Goal: Navigation & Orientation: Find specific page/section

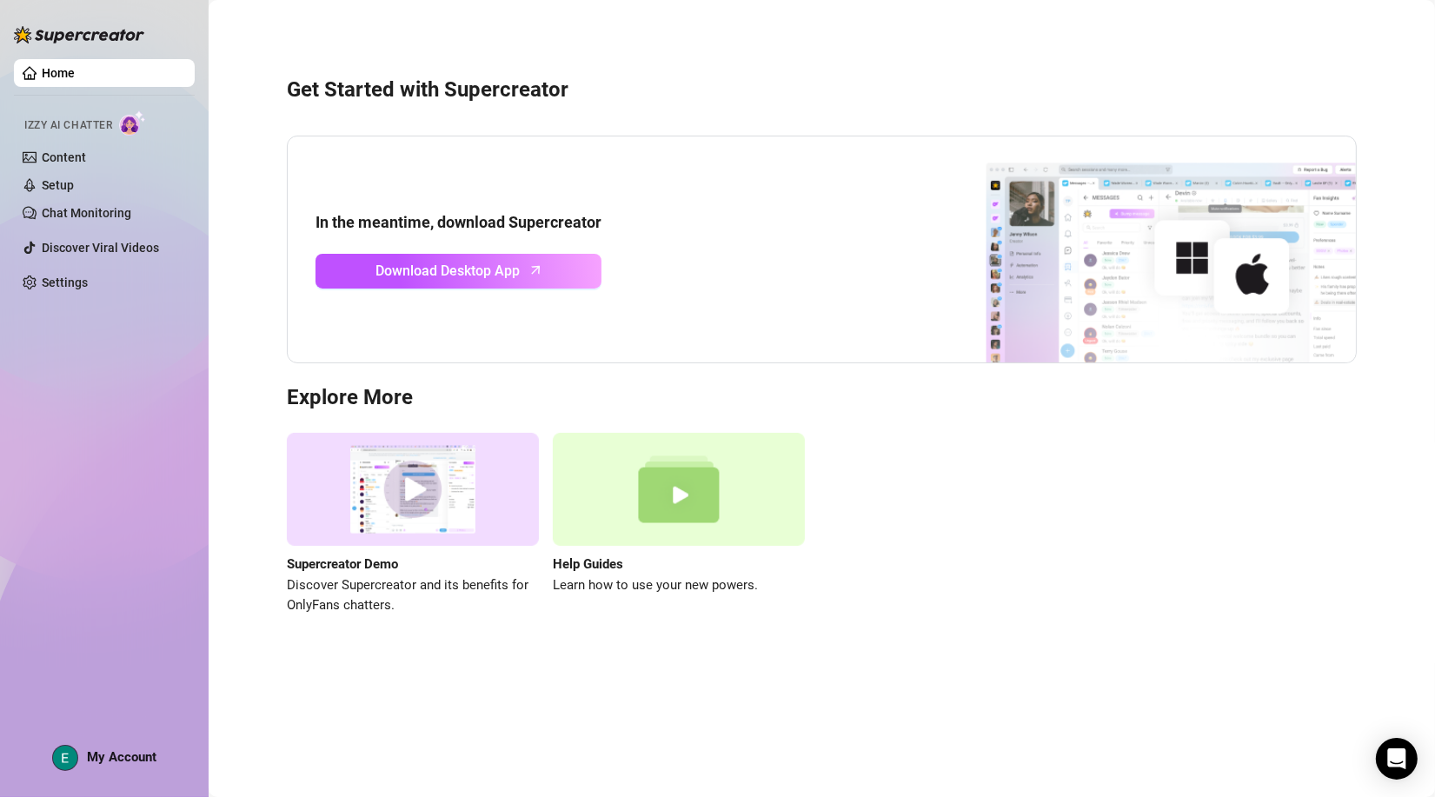
click at [1003, 483] on div "Supercreator Demo Discover Supercreator and its benefits for OnlyFans chatters.…" at bounding box center [822, 524] width 1070 height 183
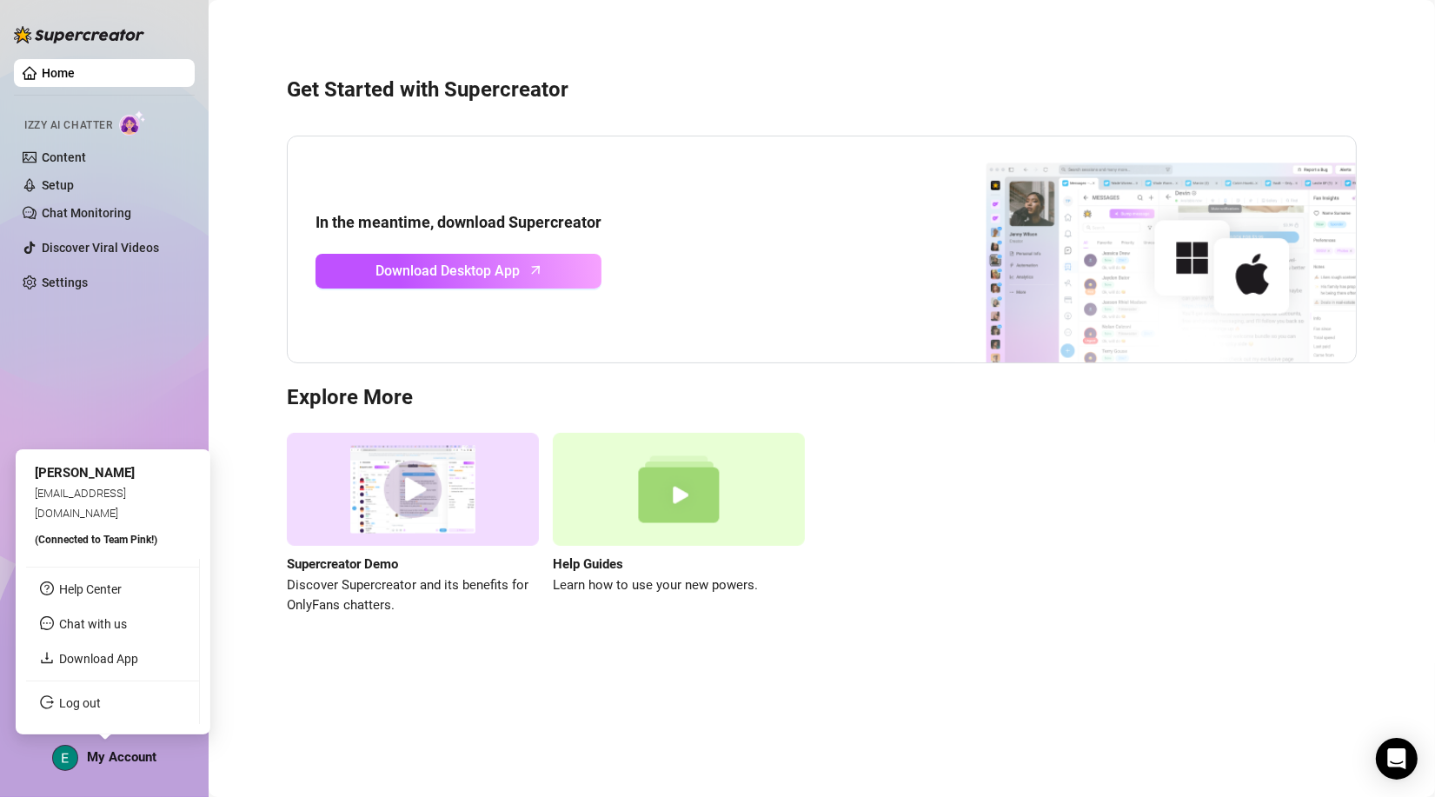
click at [109, 755] on span "My Account" at bounding box center [122, 757] width 70 height 16
click at [98, 666] on link "Download App" at bounding box center [92, 659] width 79 height 14
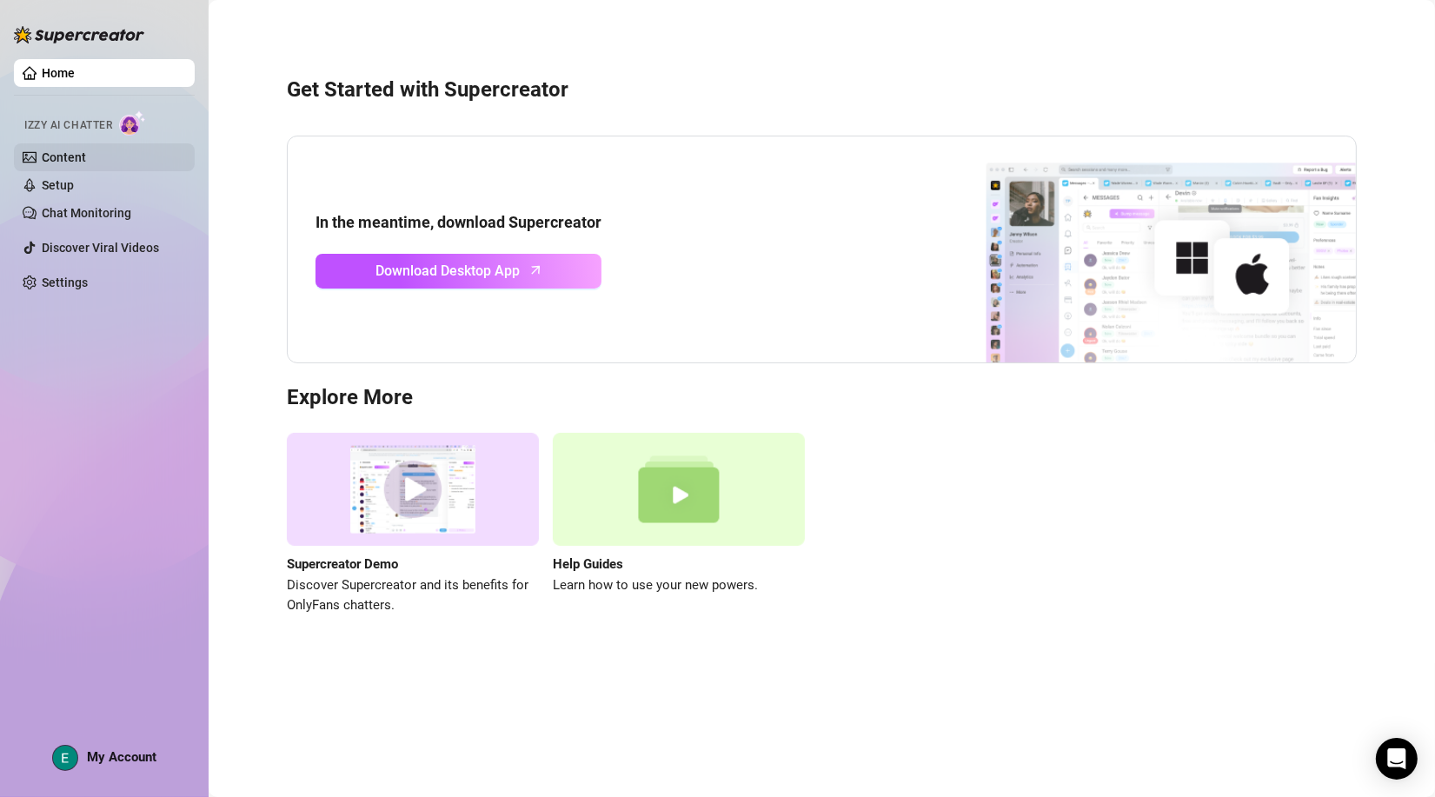
click at [50, 150] on link "Content" at bounding box center [64, 157] width 44 height 14
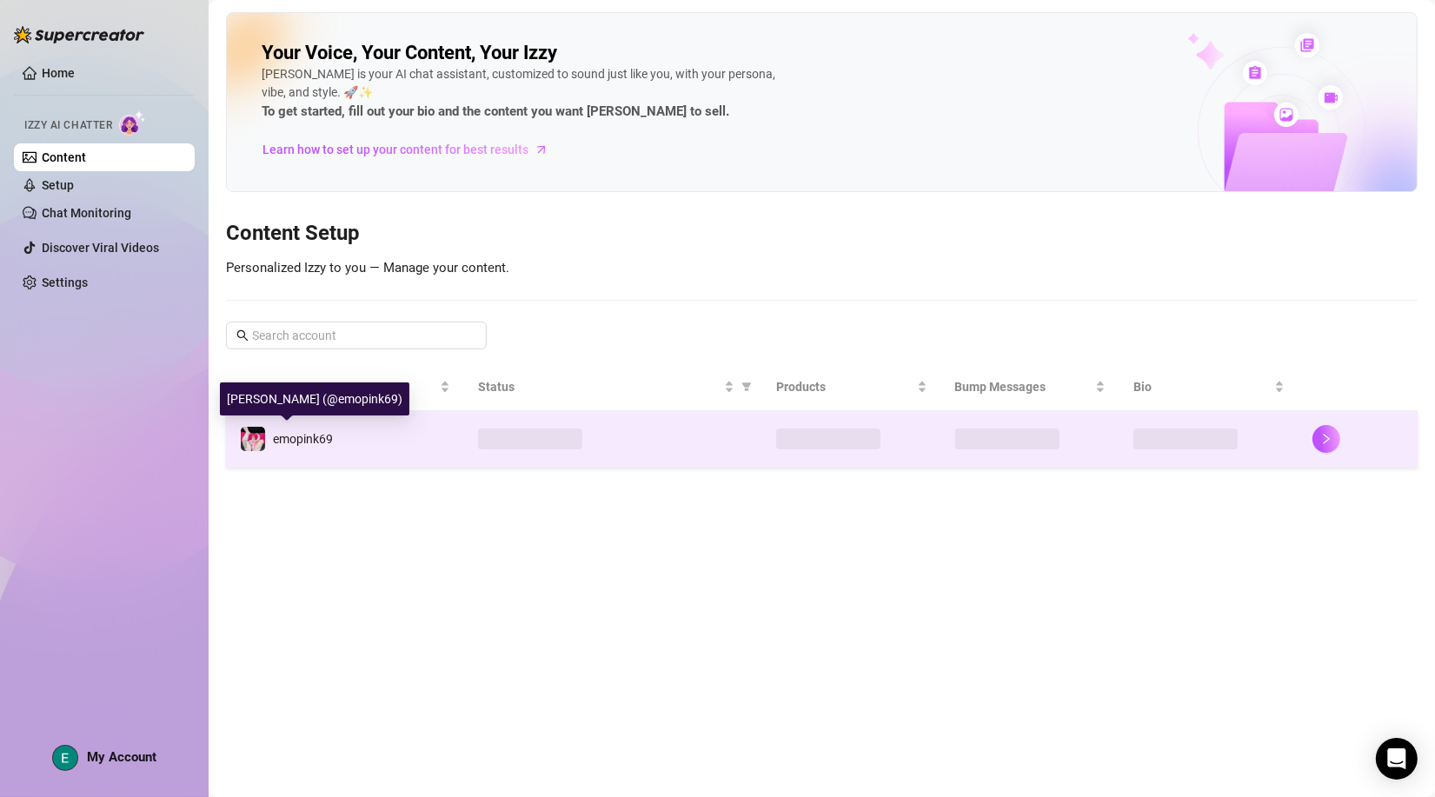
click at [294, 444] on span "emopink69" at bounding box center [303, 439] width 60 height 14
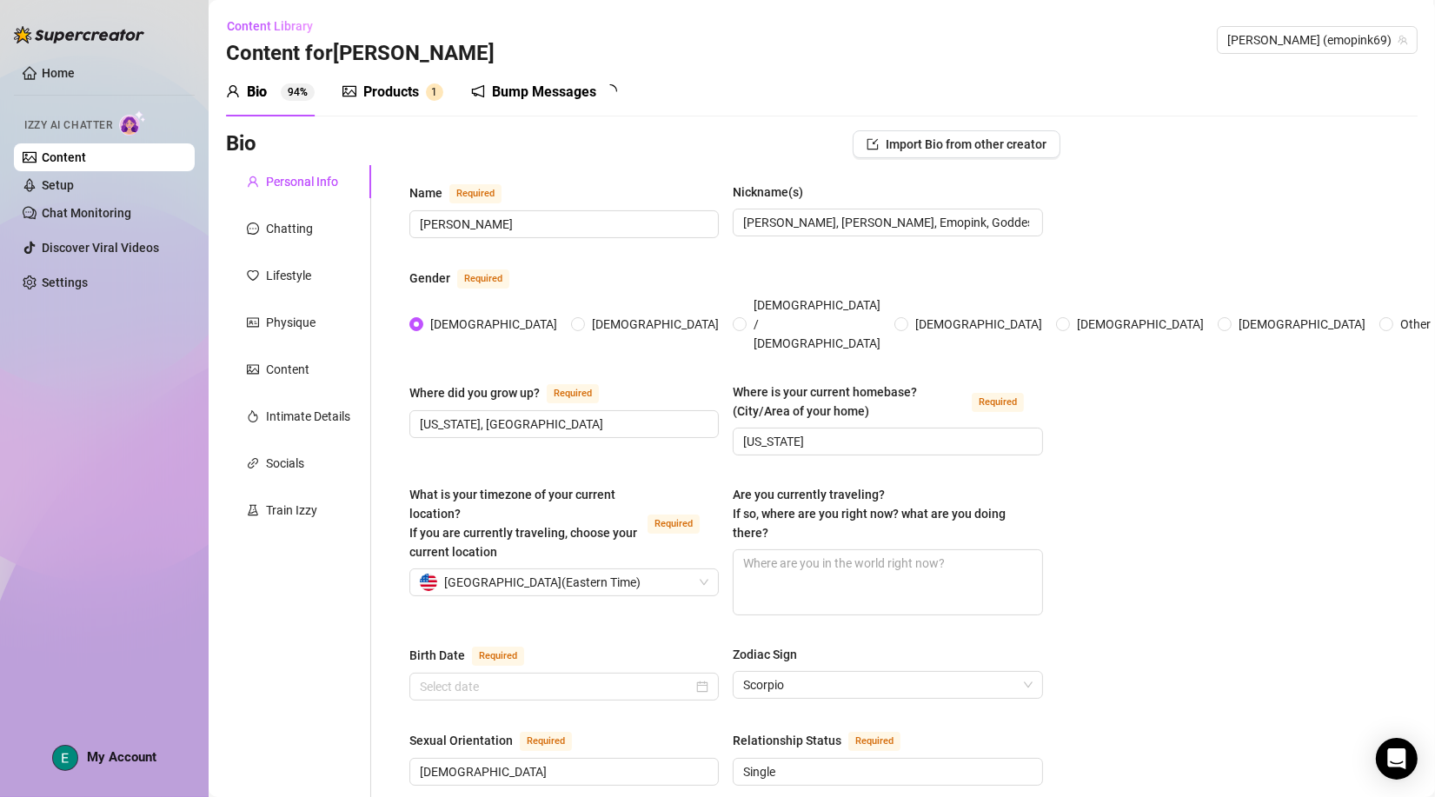
radio input "true"
type input "[DATE]"
click at [403, 102] on div "Products" at bounding box center [391, 92] width 56 height 21
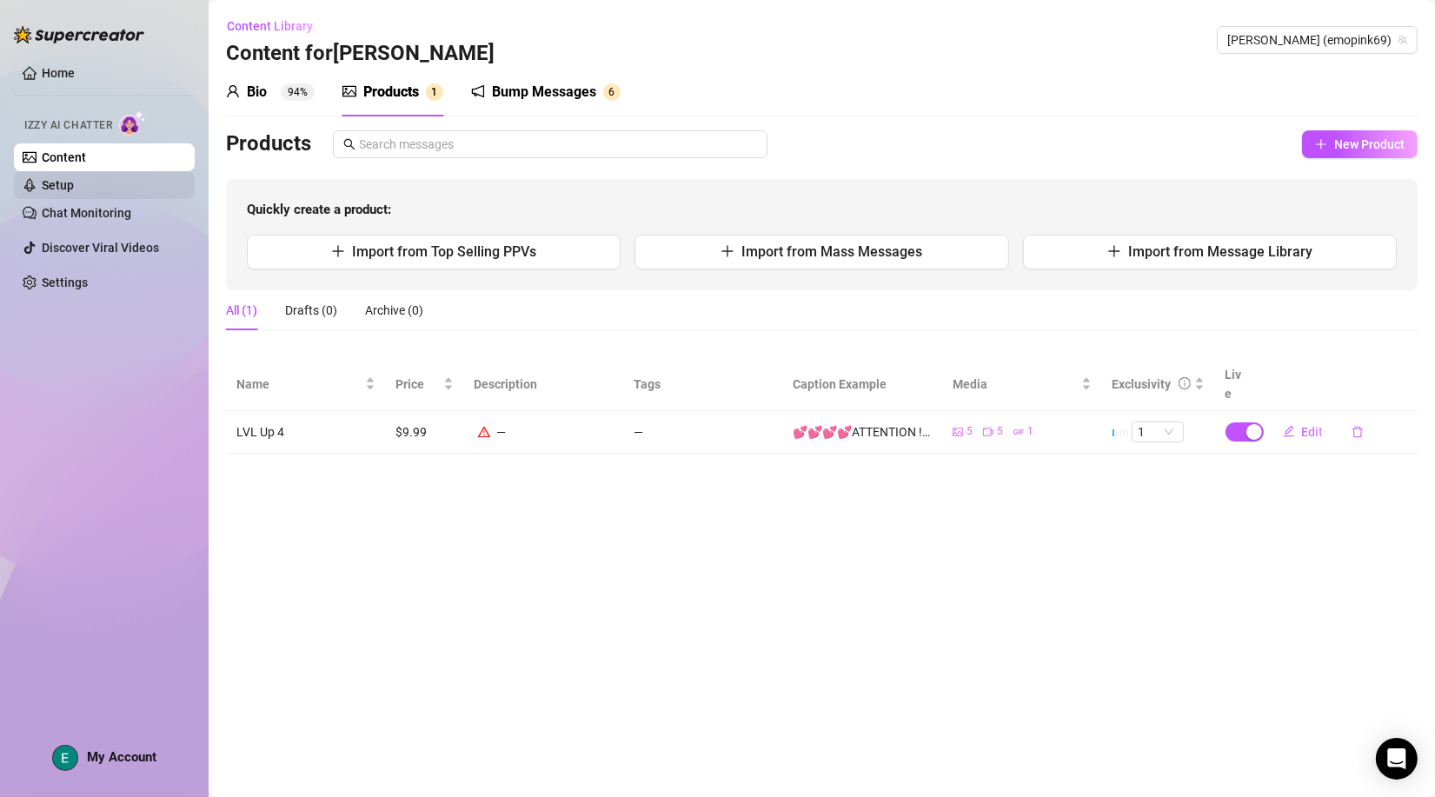
click at [74, 183] on link "Setup" at bounding box center [58, 185] width 32 height 14
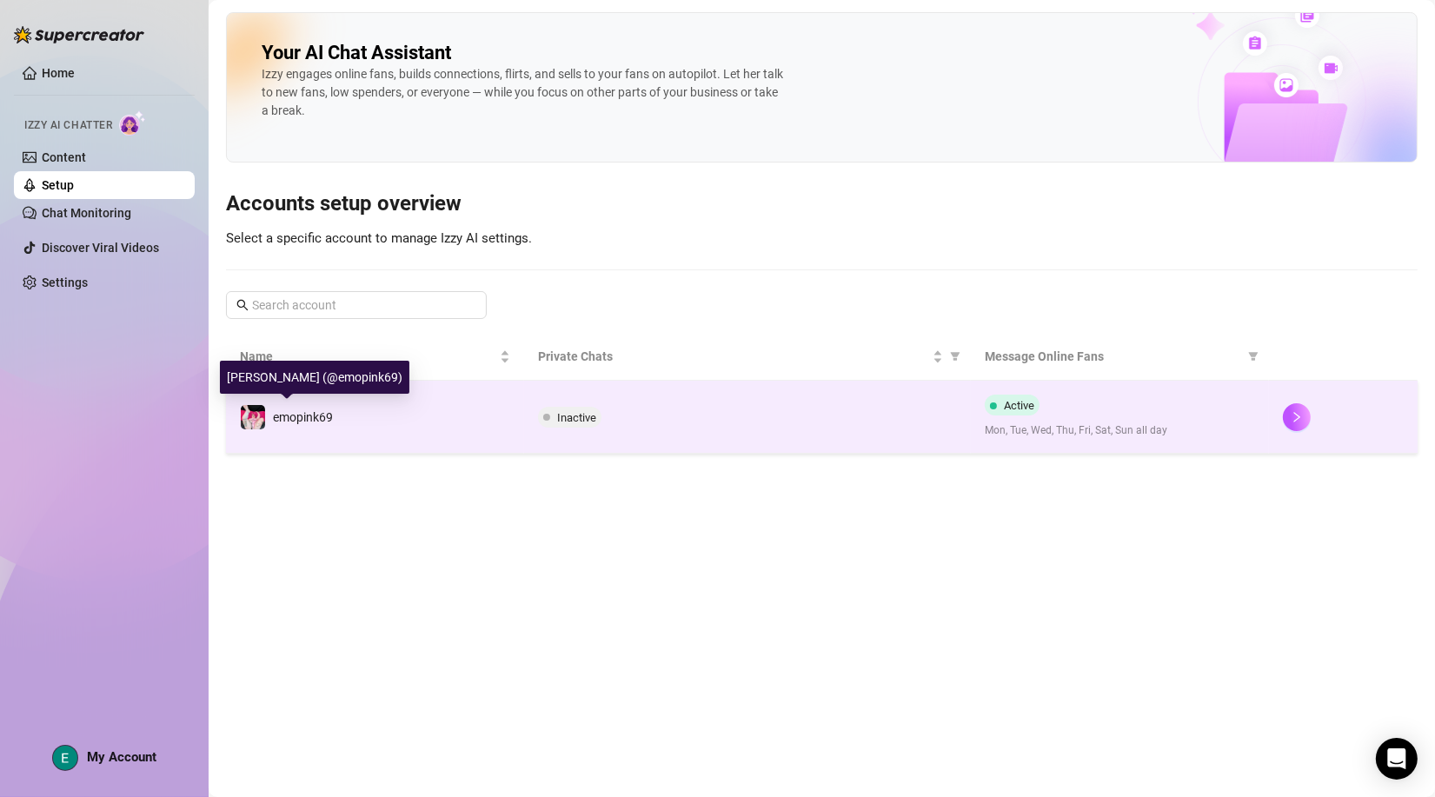
click at [290, 419] on span "emopink69" at bounding box center [303, 417] width 60 height 14
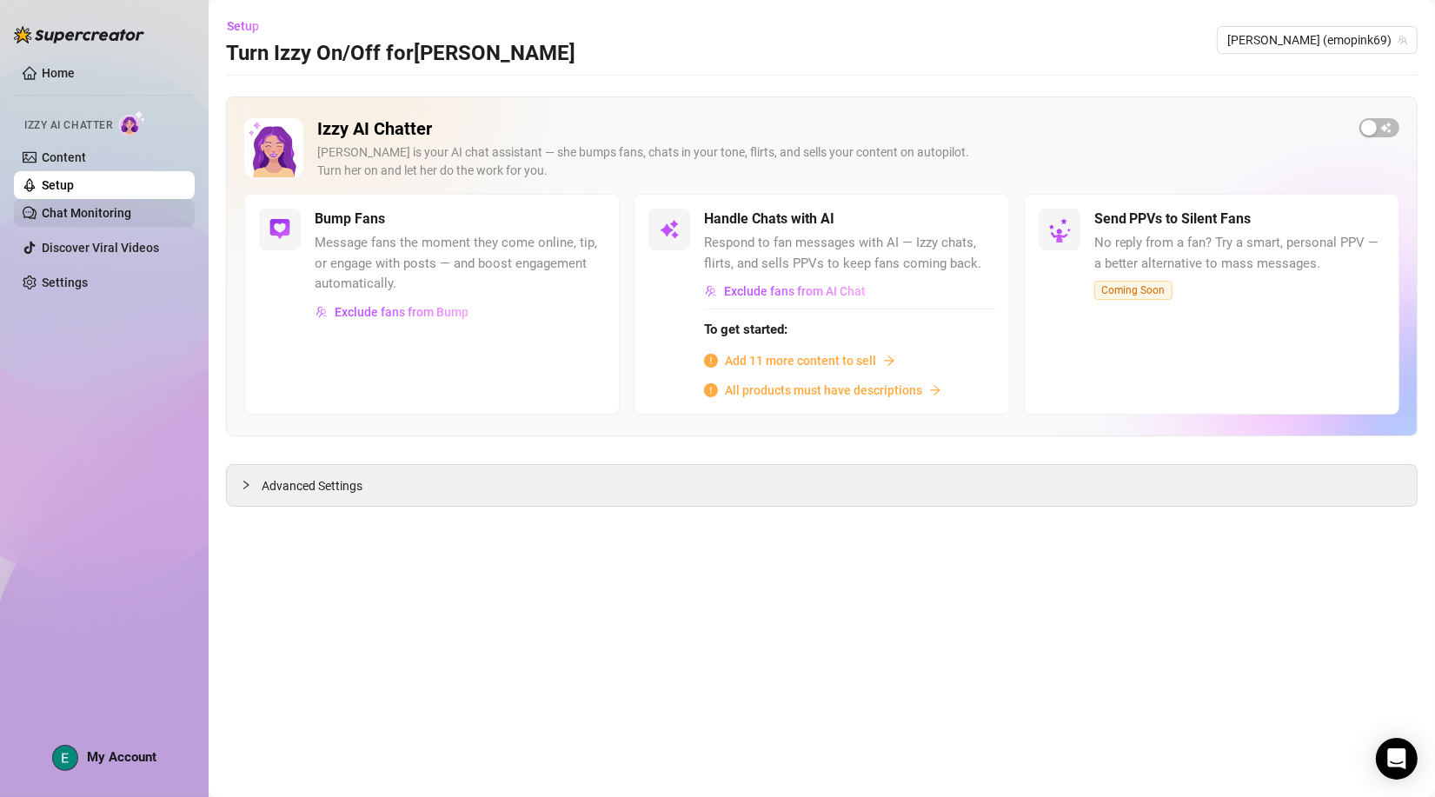
click at [99, 215] on link "Chat Monitoring" at bounding box center [87, 213] width 90 height 14
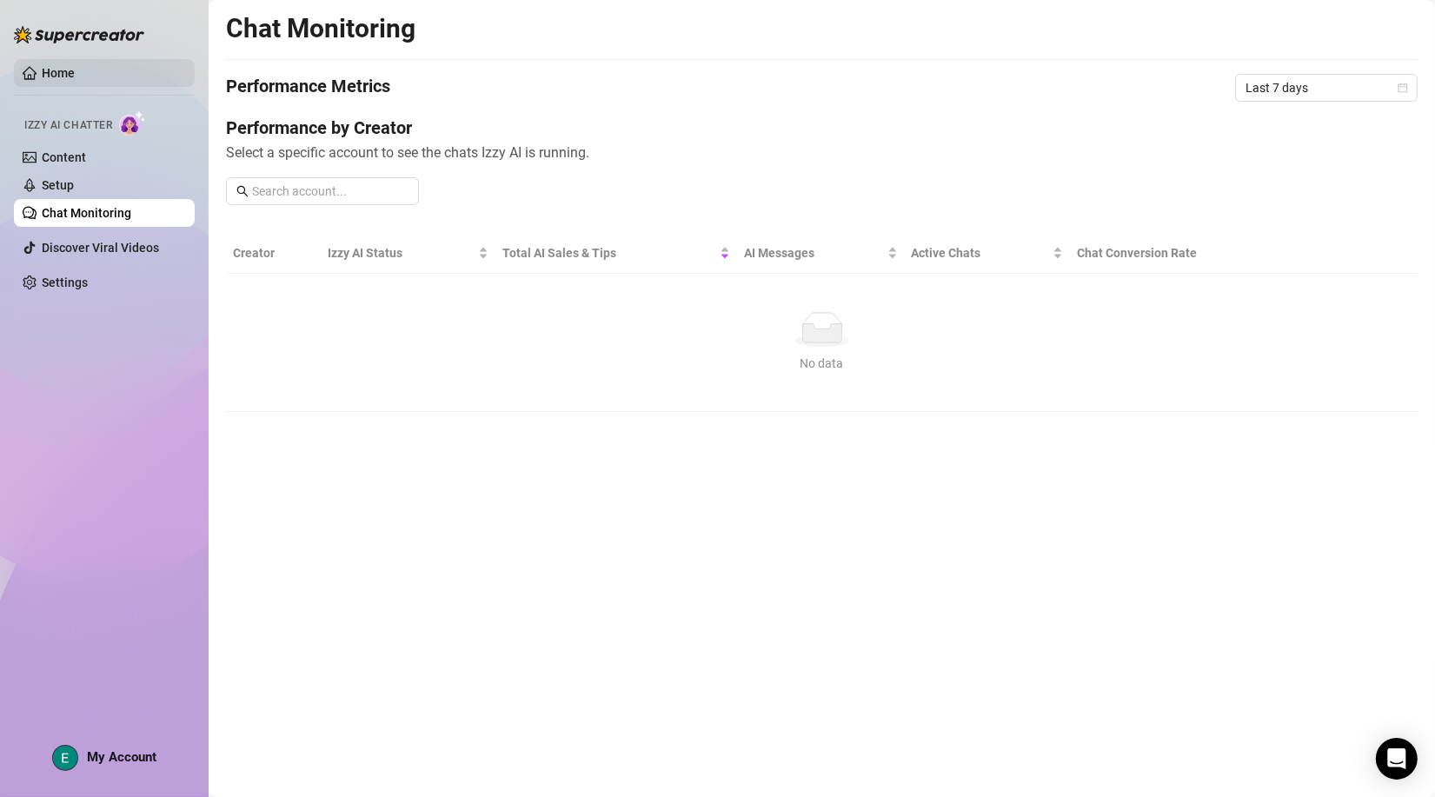
click at [62, 73] on link "Home" at bounding box center [58, 73] width 33 height 14
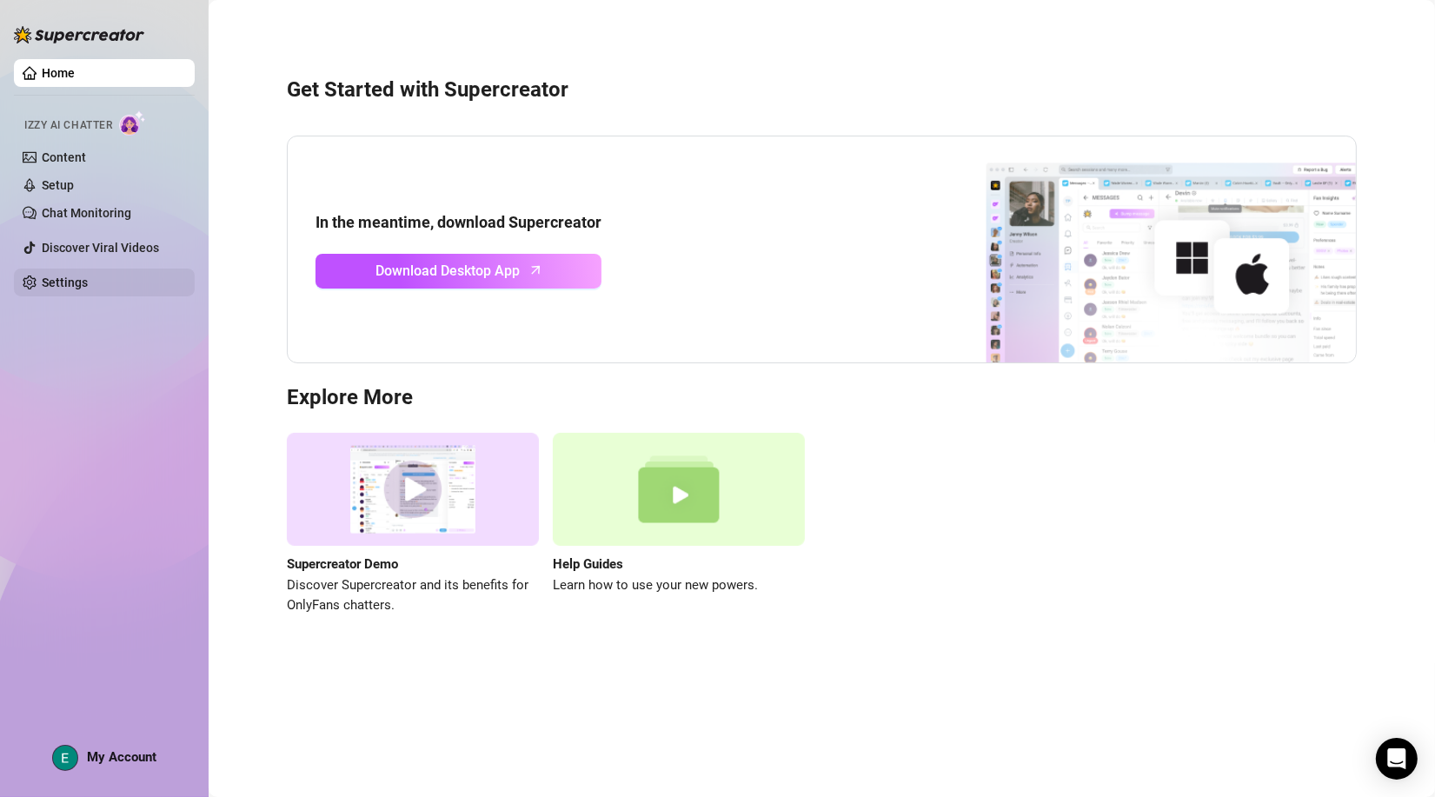
click at [56, 285] on link "Settings" at bounding box center [65, 283] width 46 height 14
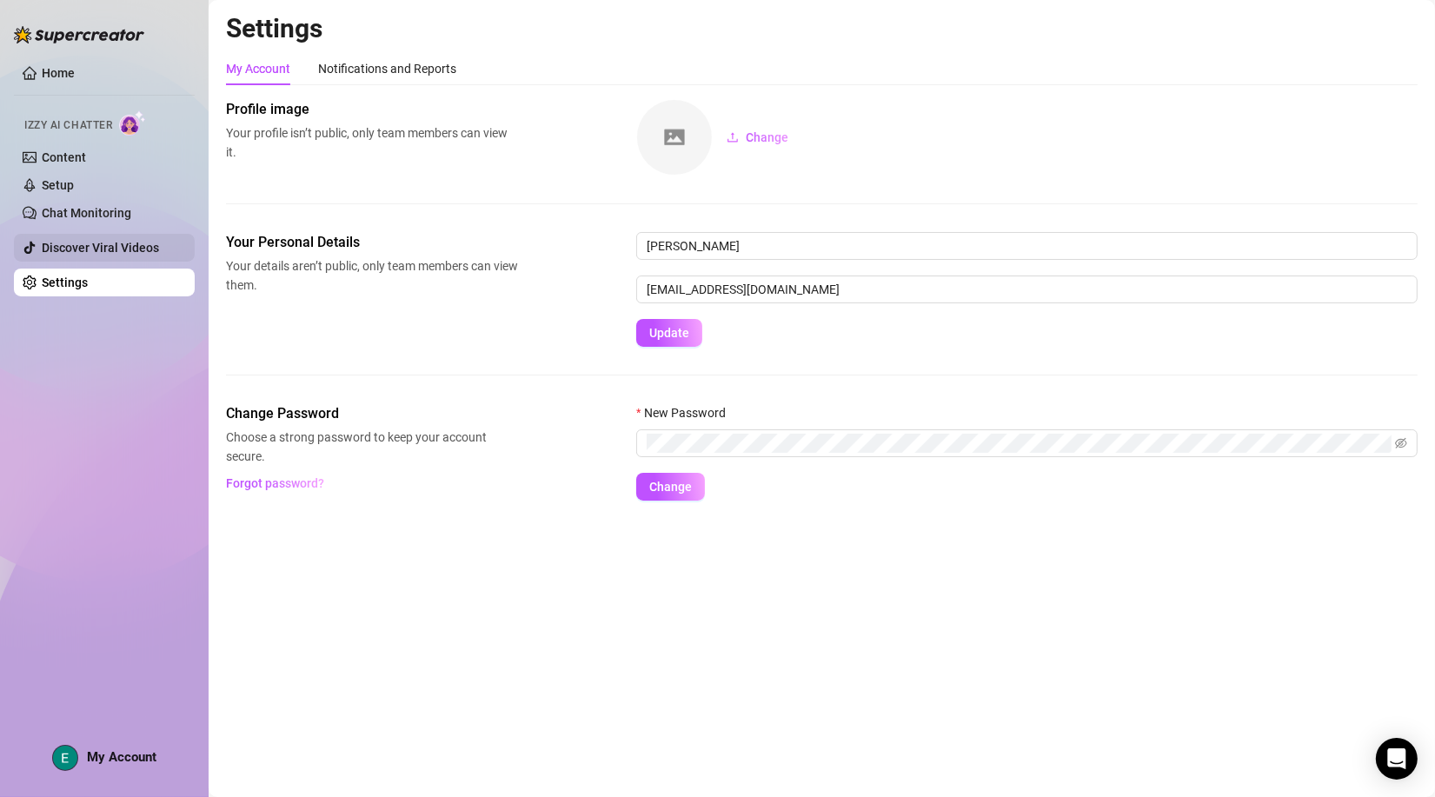
click at [130, 245] on link "Discover Viral Videos" at bounding box center [100, 248] width 117 height 14
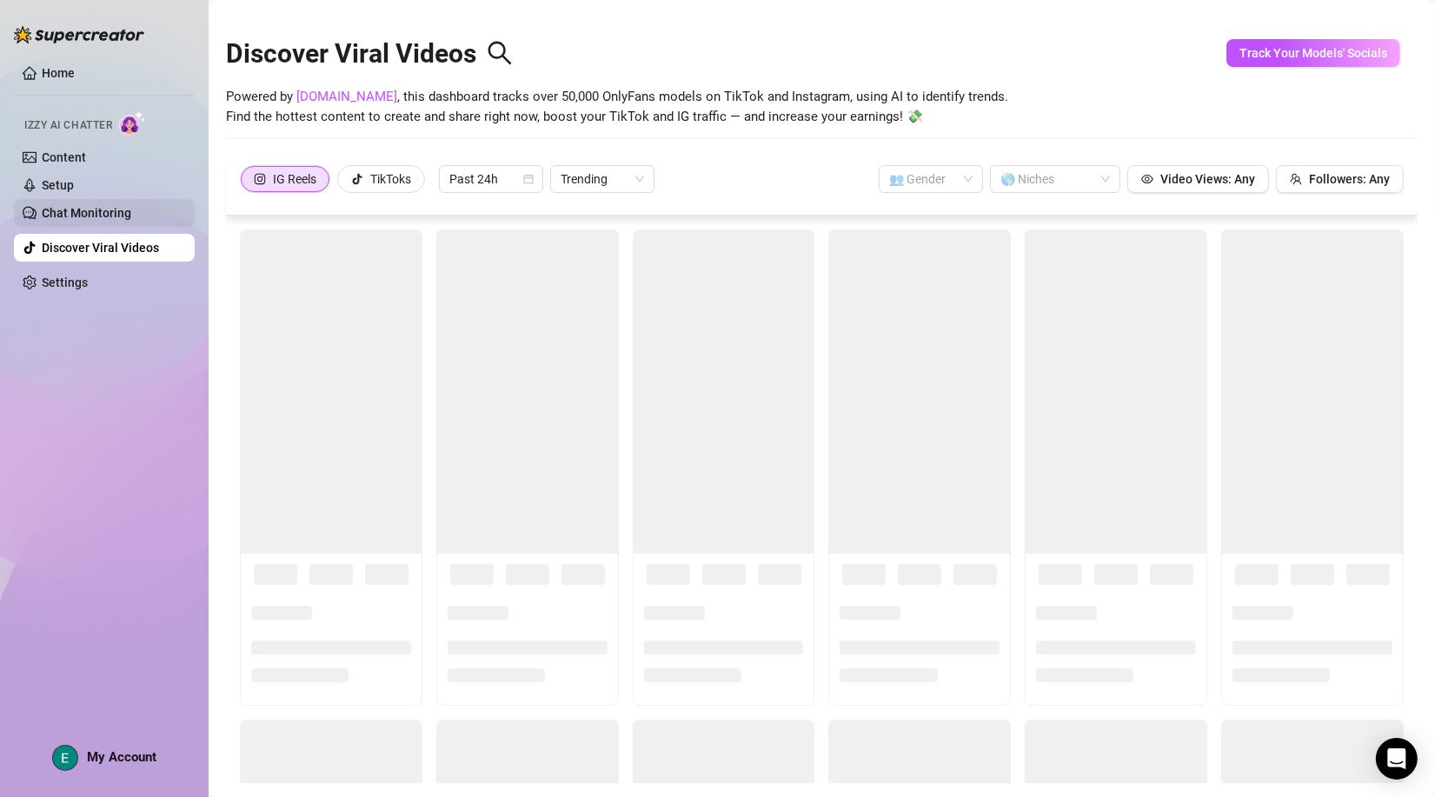
click at [89, 209] on link "Chat Monitoring" at bounding box center [87, 213] width 90 height 14
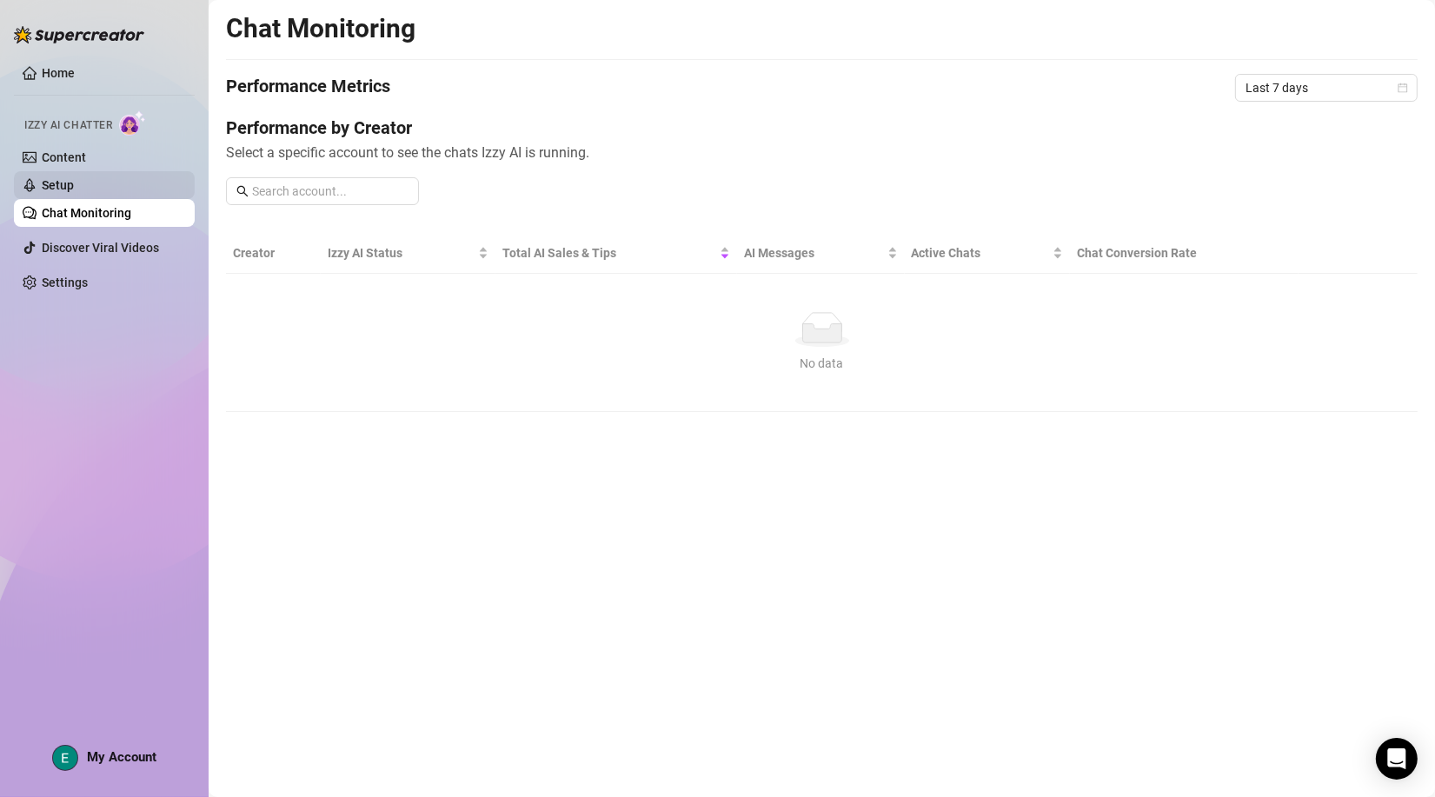
click at [63, 178] on link "Setup" at bounding box center [58, 185] width 32 height 14
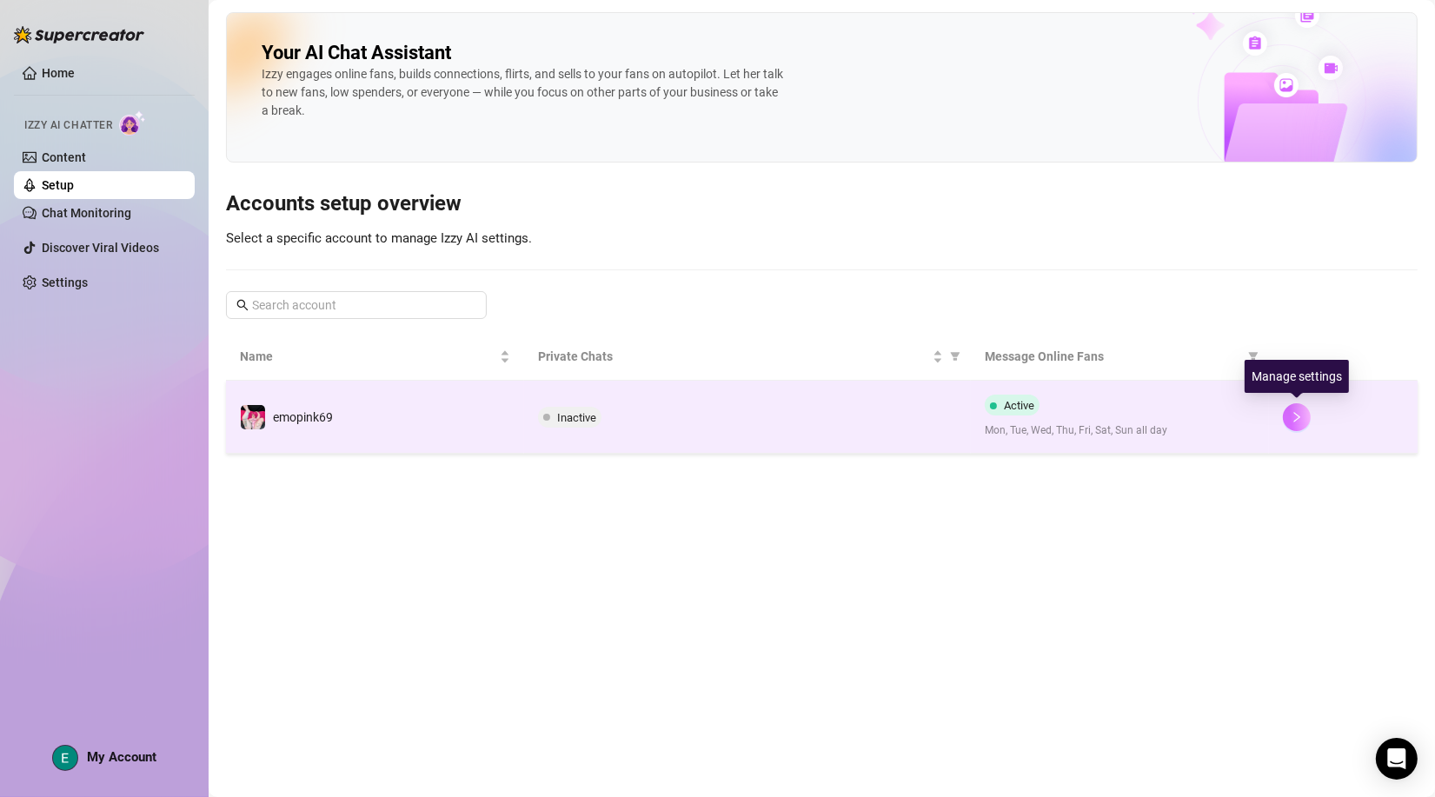
click at [1292, 415] on icon "right" at bounding box center [1297, 417] width 12 height 12
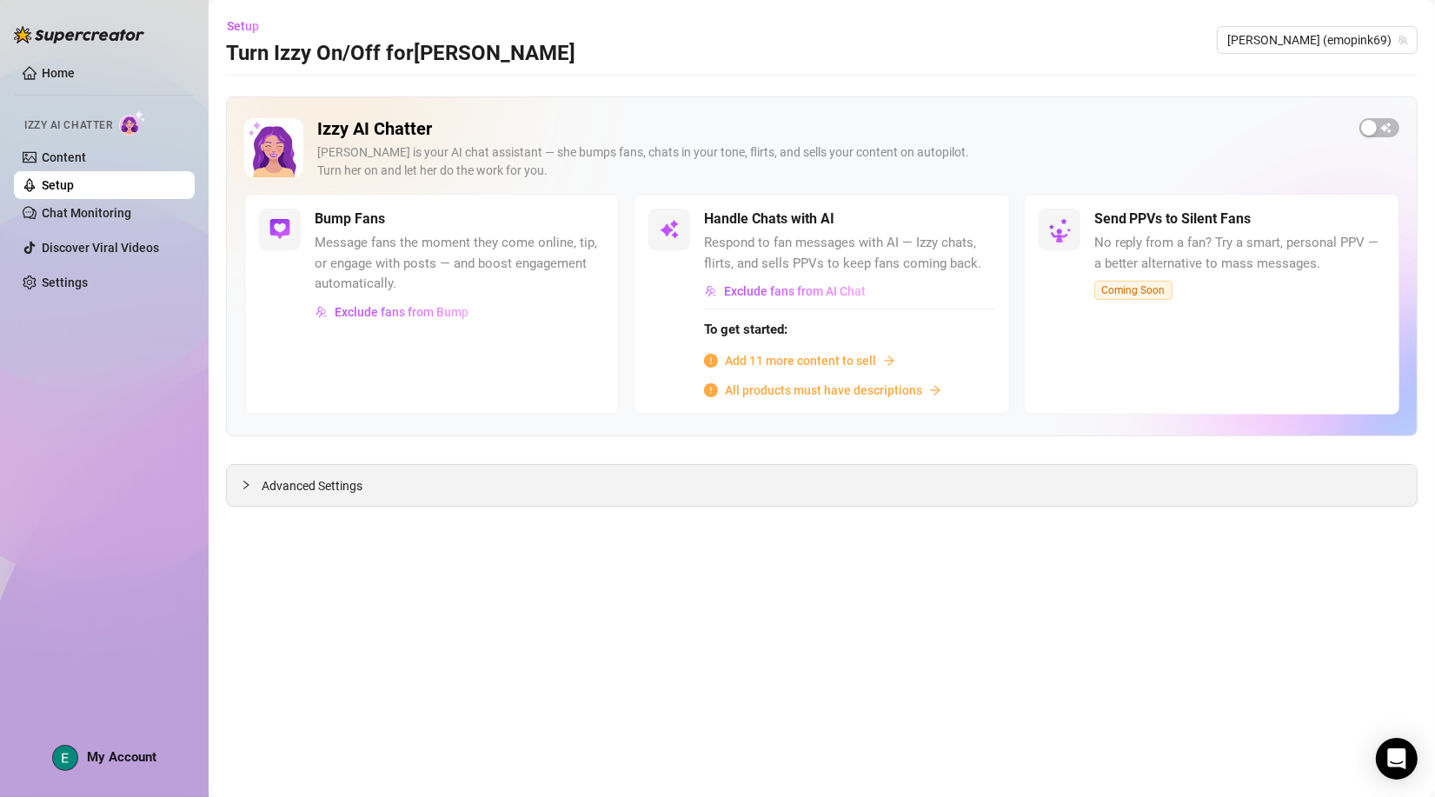
click at [272, 484] on span "Advanced Settings" at bounding box center [312, 485] width 101 height 19
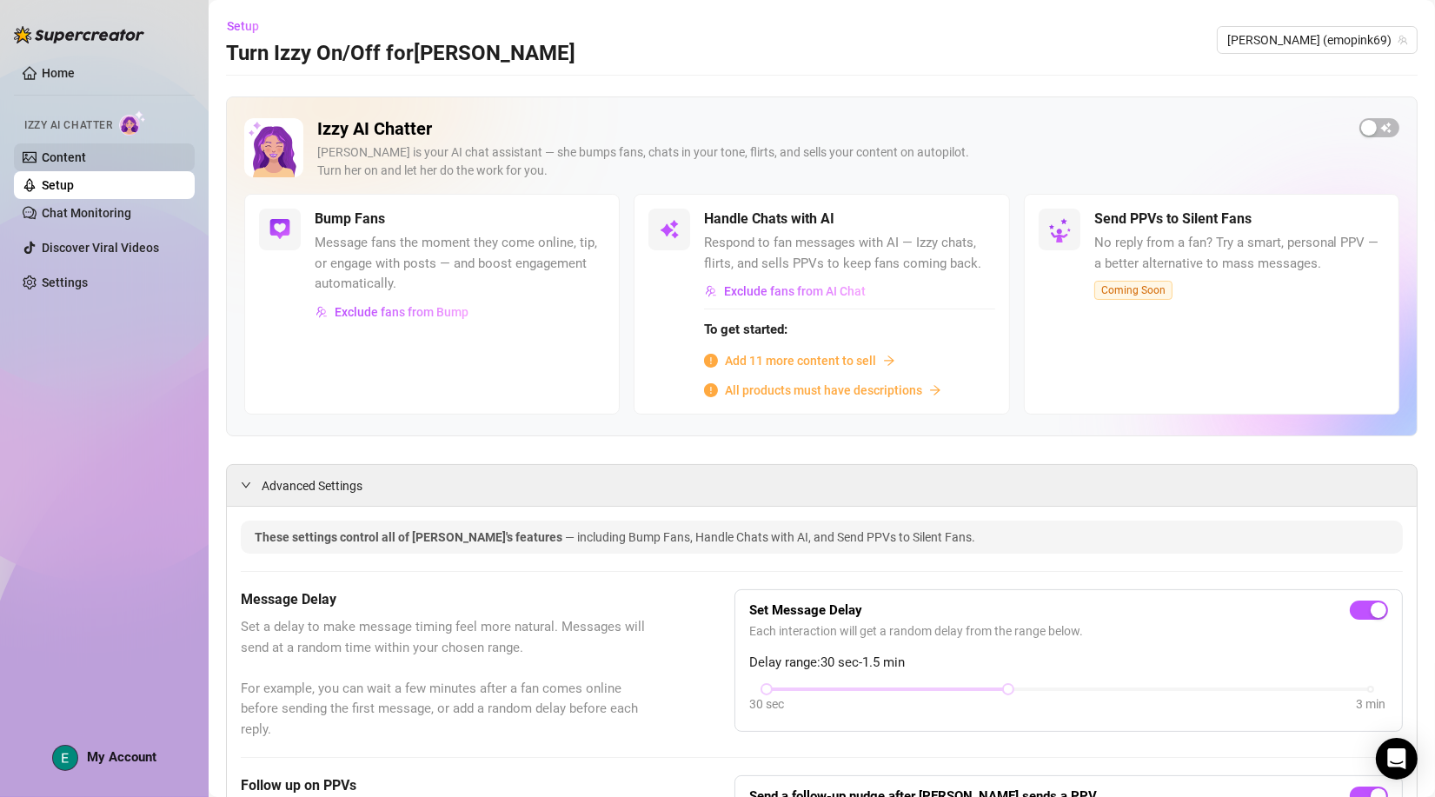
click at [63, 153] on link "Content" at bounding box center [64, 157] width 44 height 14
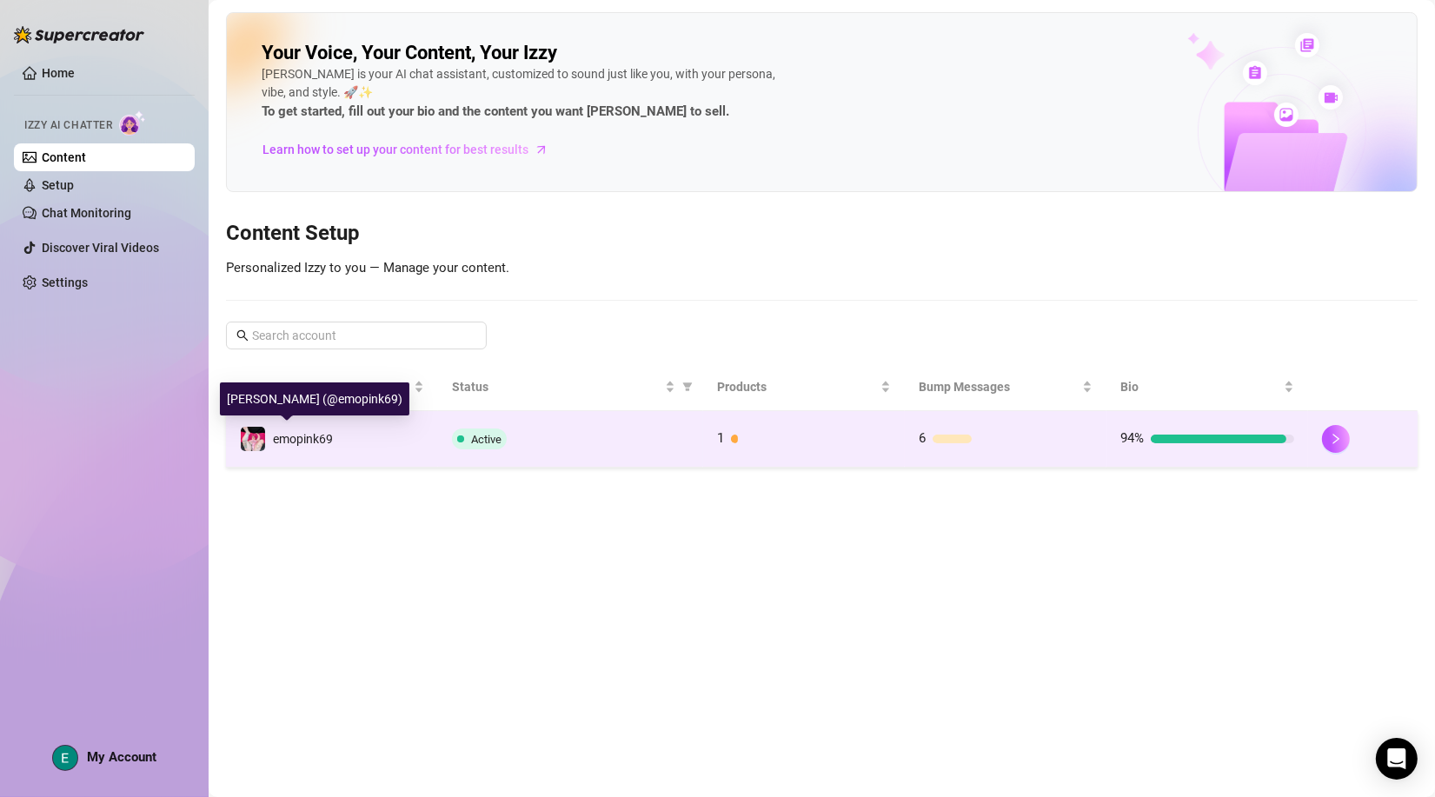
click at [309, 433] on span "emopink69" at bounding box center [303, 439] width 60 height 14
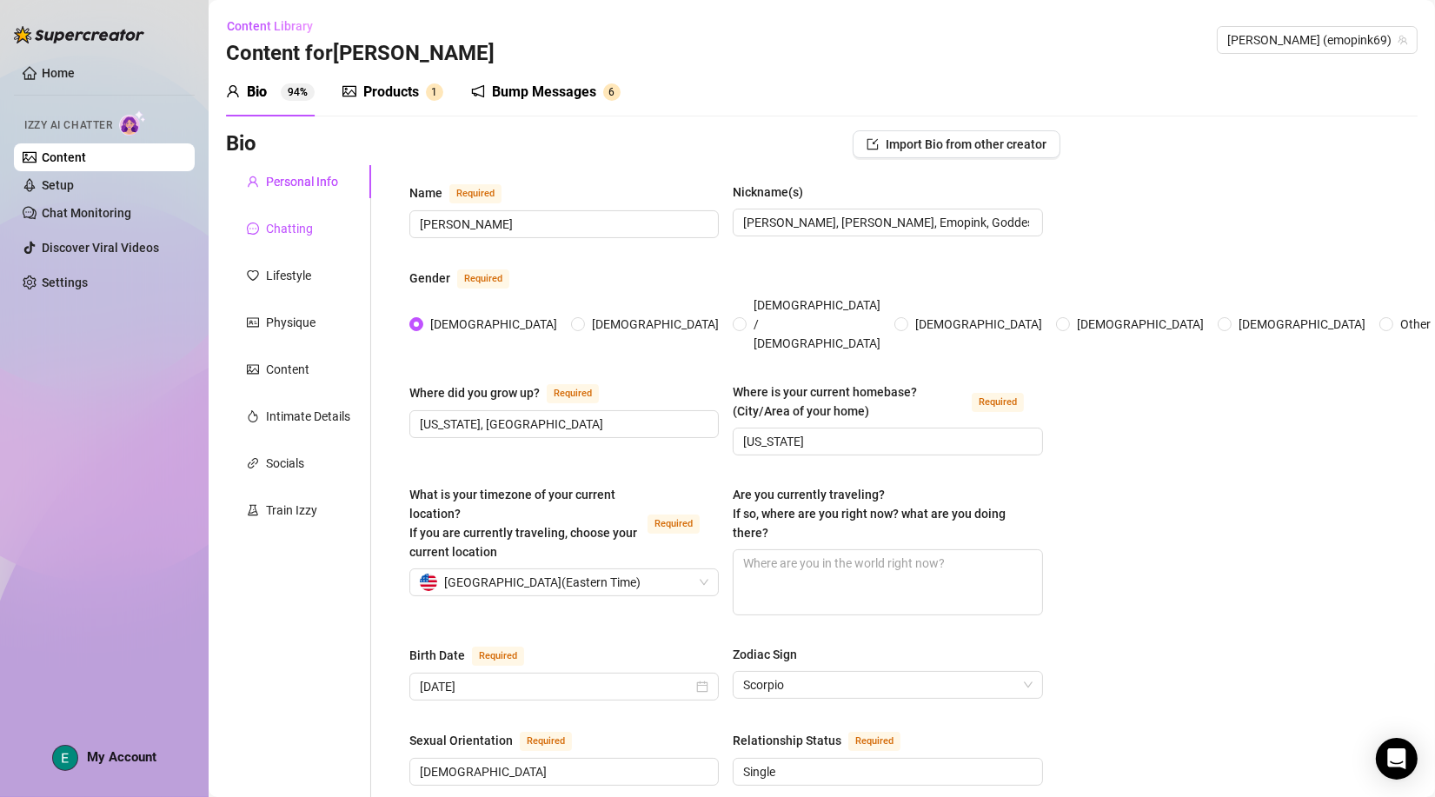
click at [302, 223] on div "Chatting" at bounding box center [289, 228] width 47 height 19
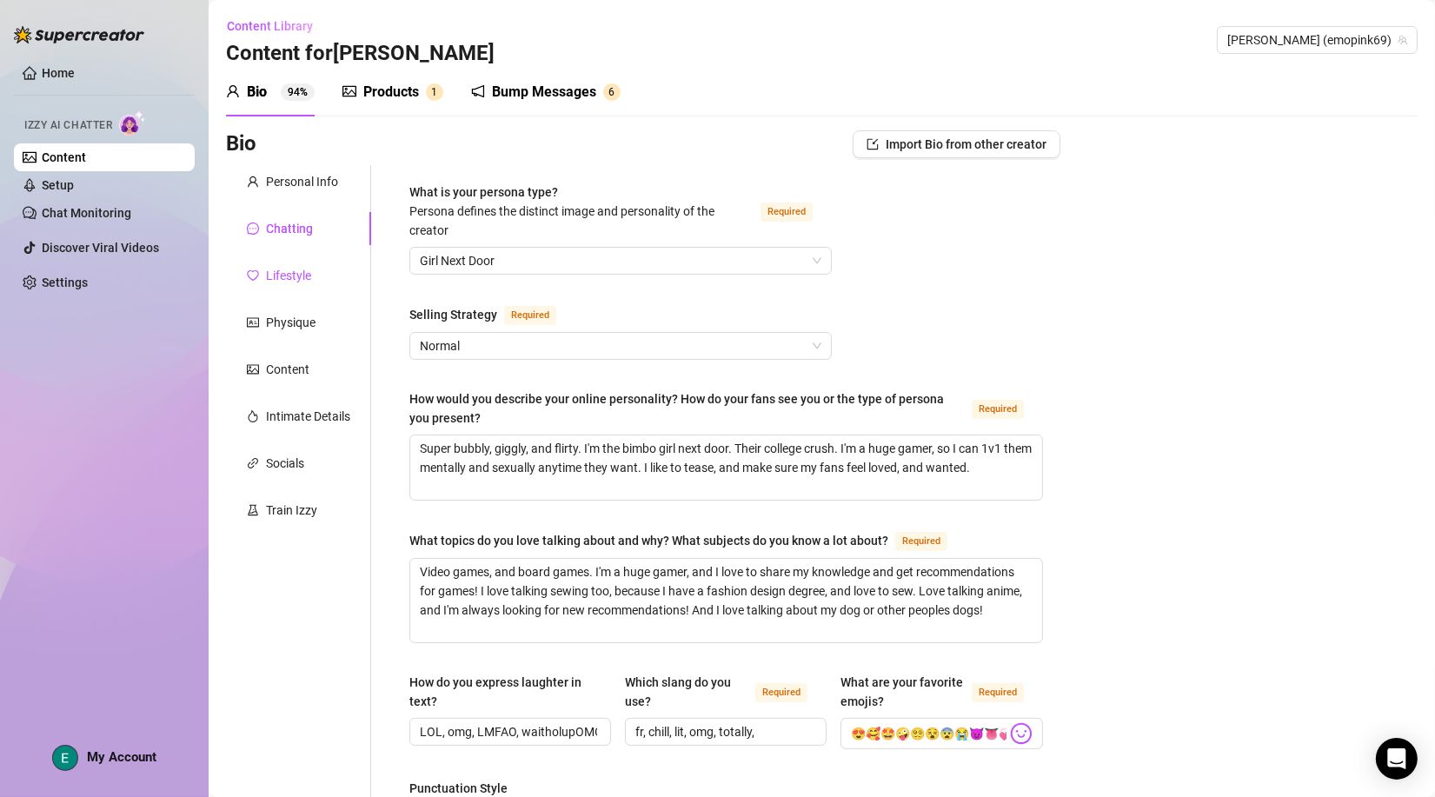
click at [297, 276] on div "Lifestyle" at bounding box center [288, 275] width 45 height 19
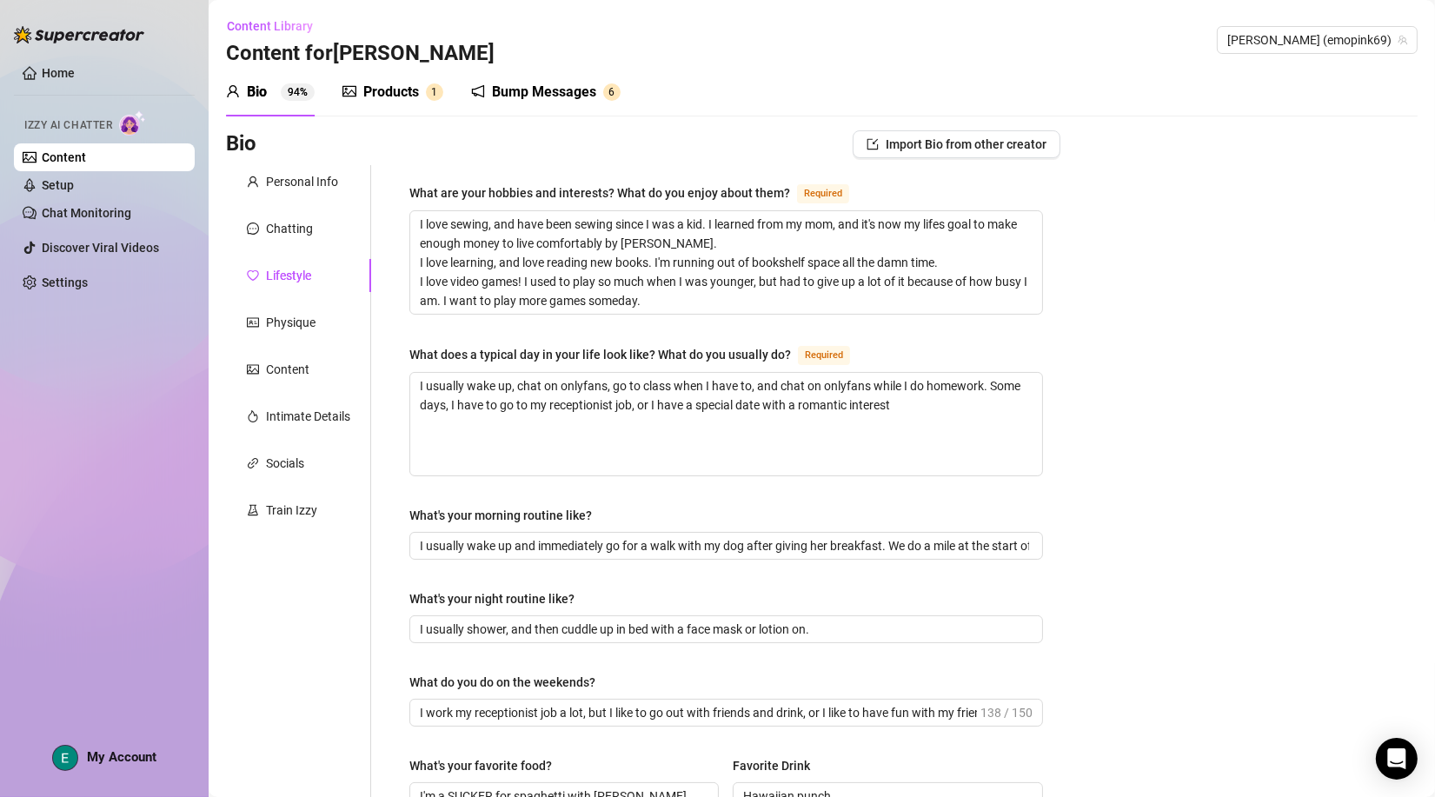
click at [374, 88] on div "Products" at bounding box center [391, 92] width 56 height 21
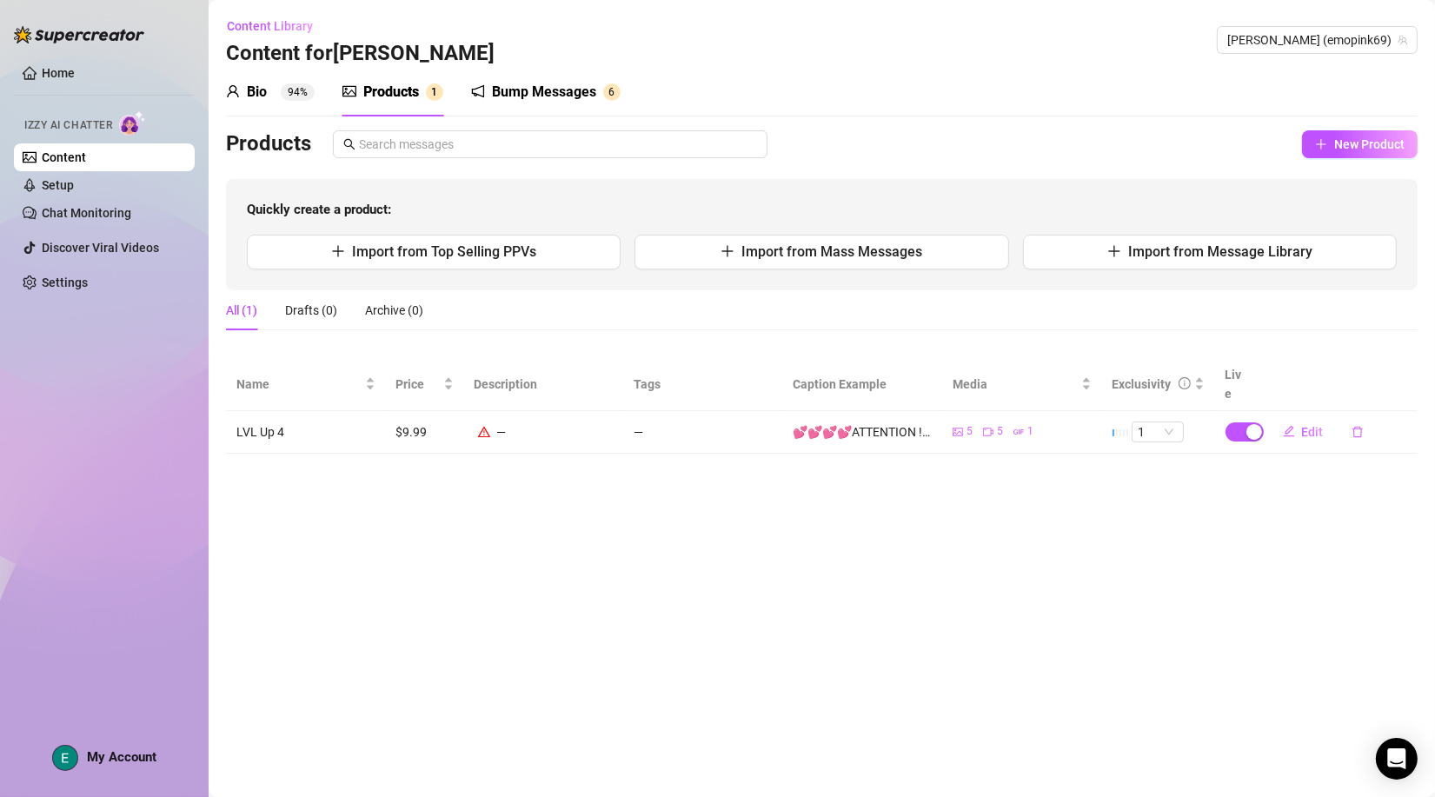
click at [528, 83] on div "Bump Messages" at bounding box center [544, 92] width 104 height 21
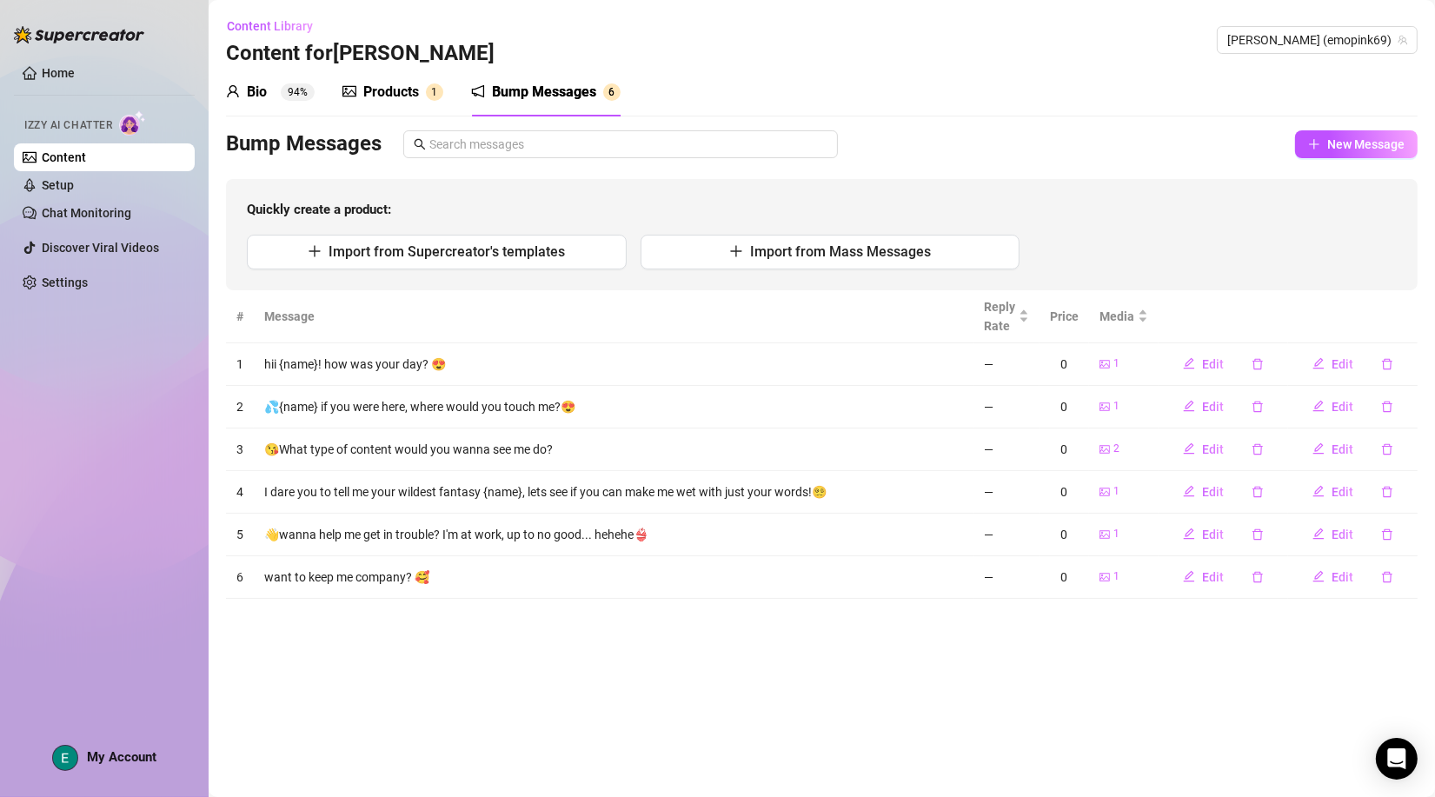
click at [528, 83] on div "Bump Messages" at bounding box center [544, 92] width 104 height 21
click at [54, 182] on link "Setup" at bounding box center [58, 185] width 32 height 14
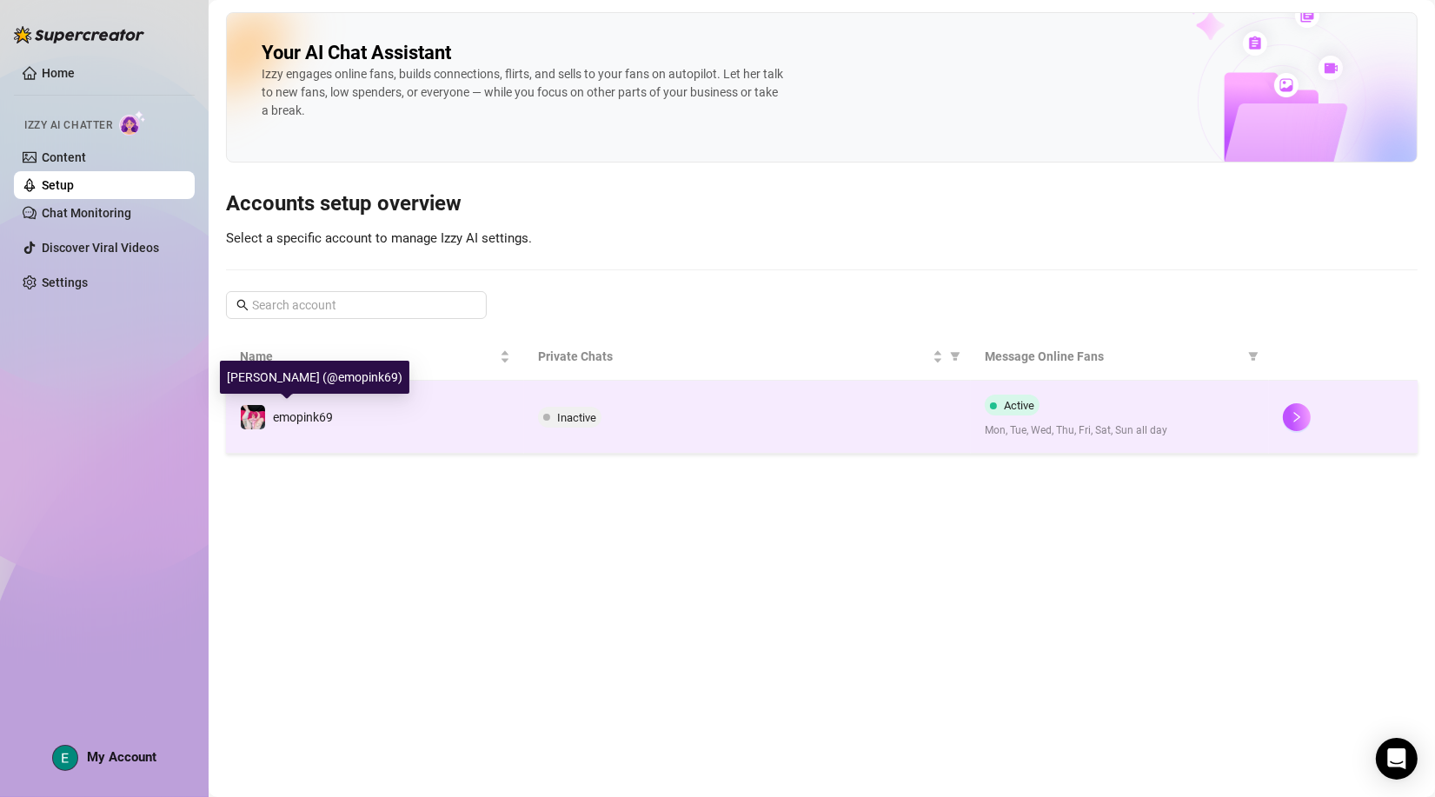
click at [269, 412] on div "emopink69" at bounding box center [286, 417] width 93 height 26
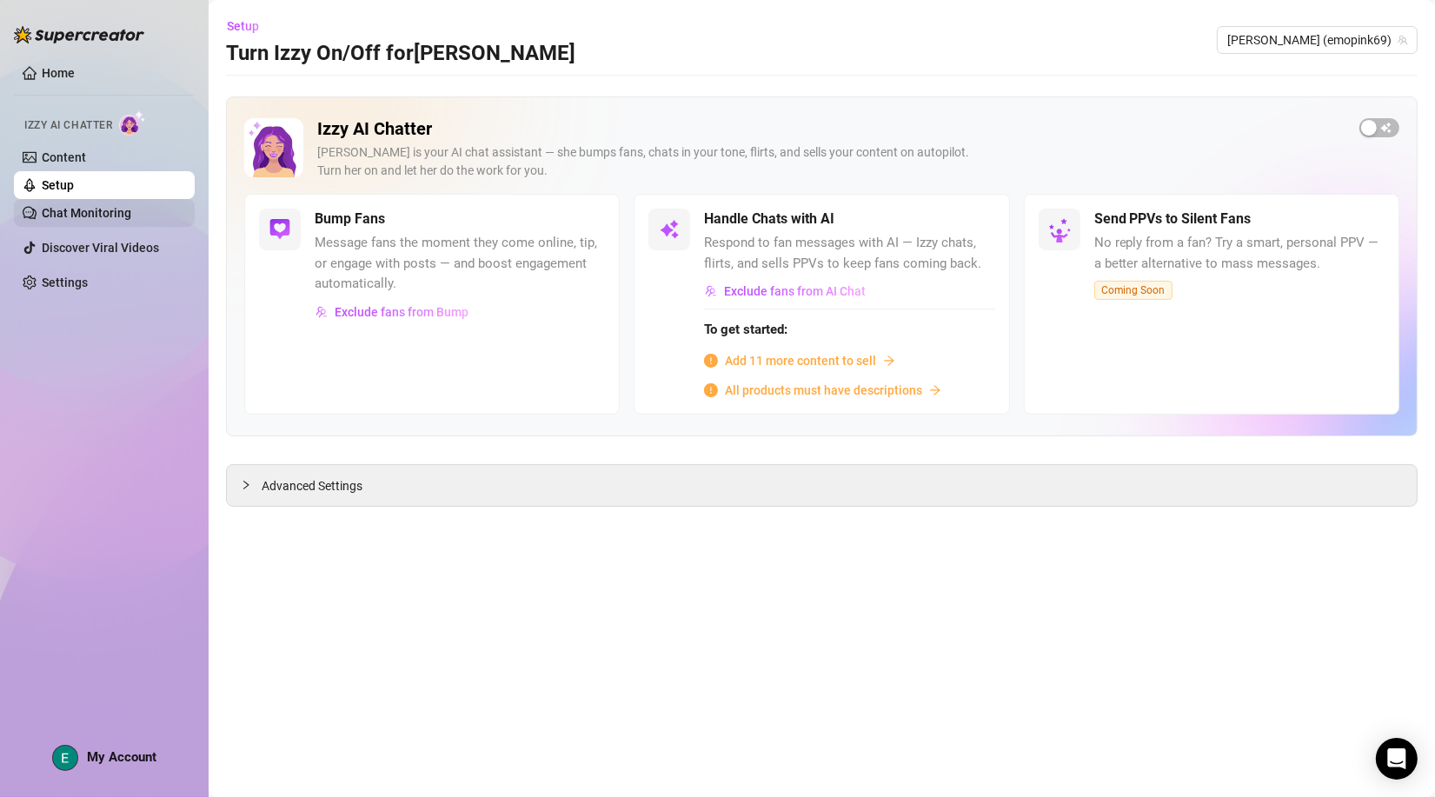
click at [83, 217] on link "Chat Monitoring" at bounding box center [87, 213] width 90 height 14
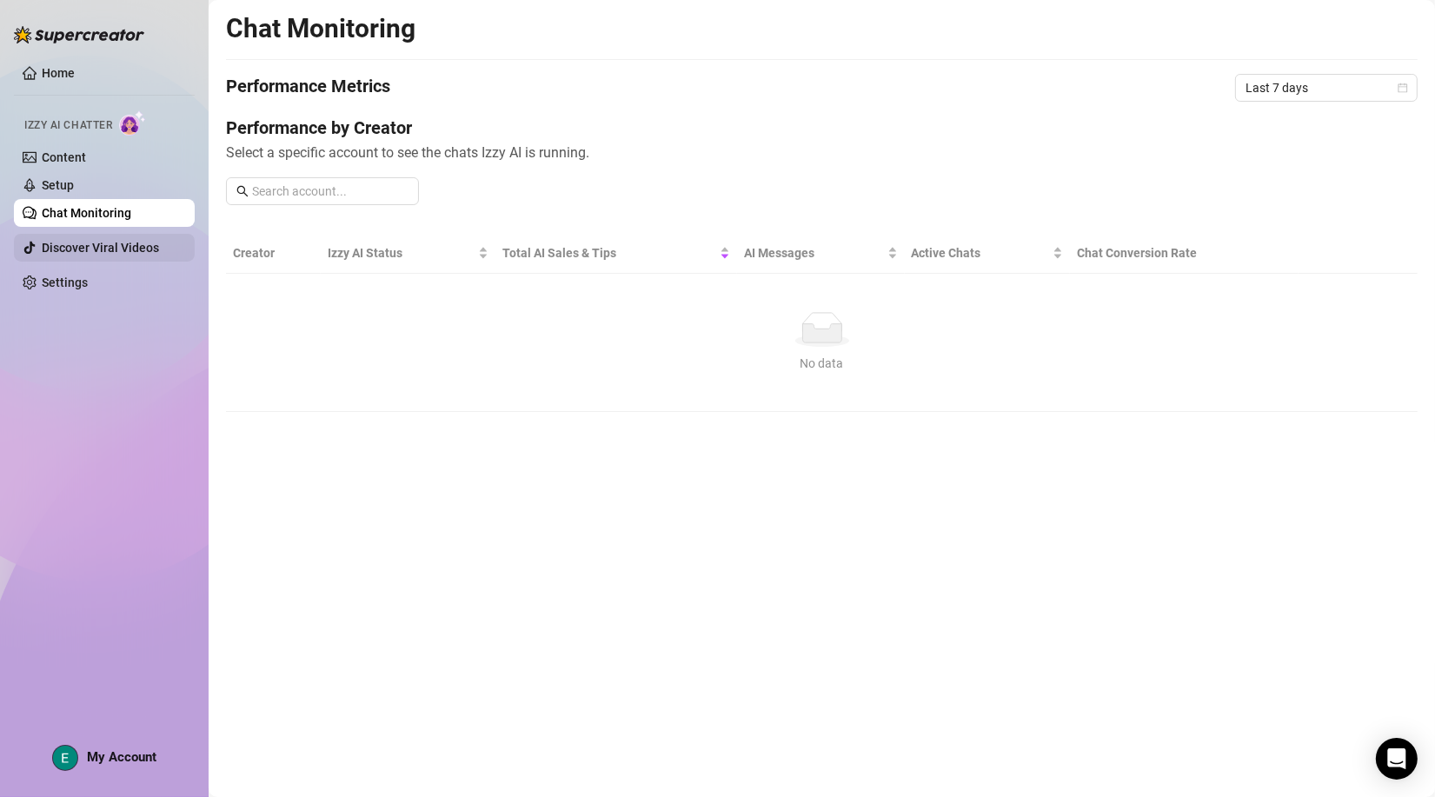
click at [68, 249] on link "Discover Viral Videos" at bounding box center [100, 248] width 117 height 14
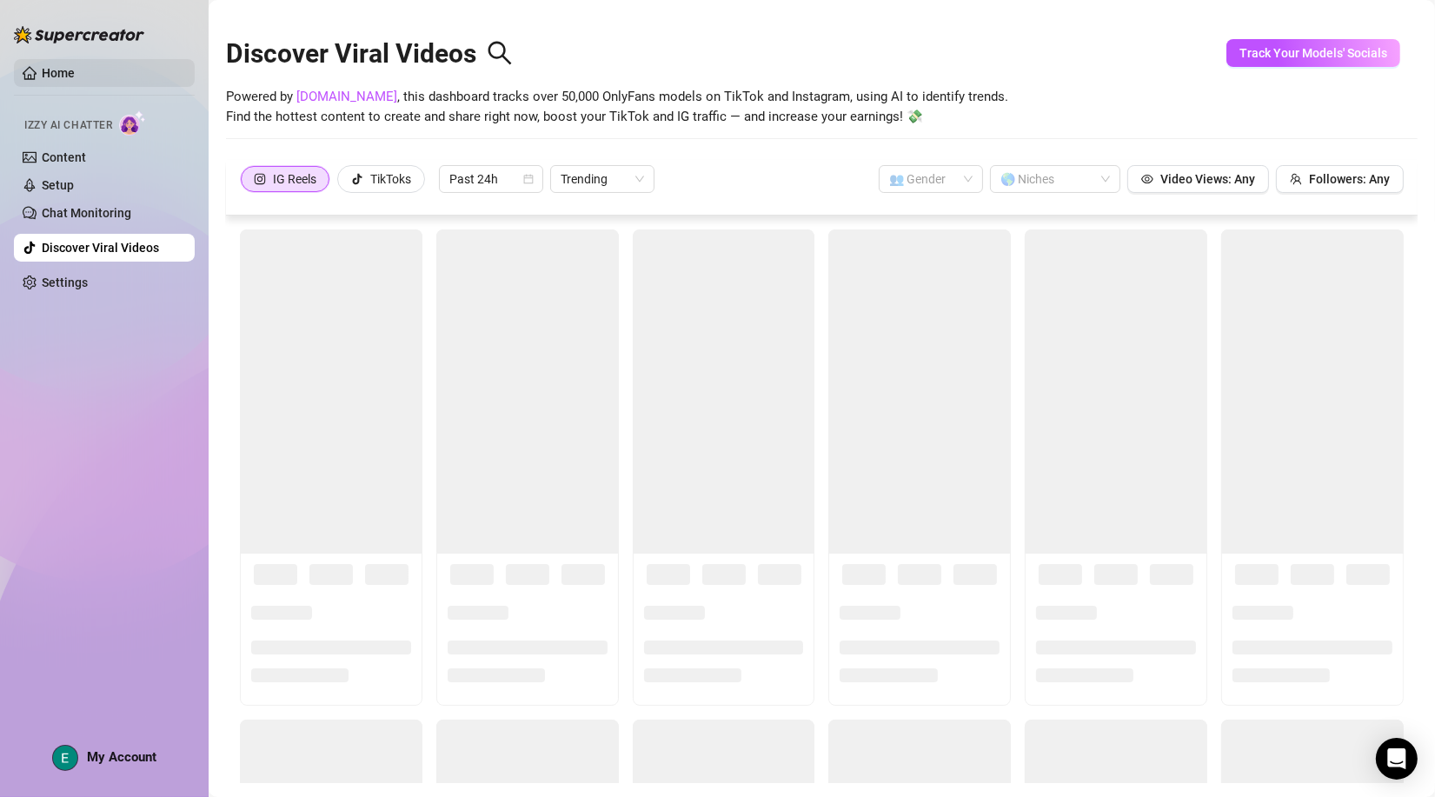
click at [59, 71] on link "Home" at bounding box center [58, 73] width 33 height 14
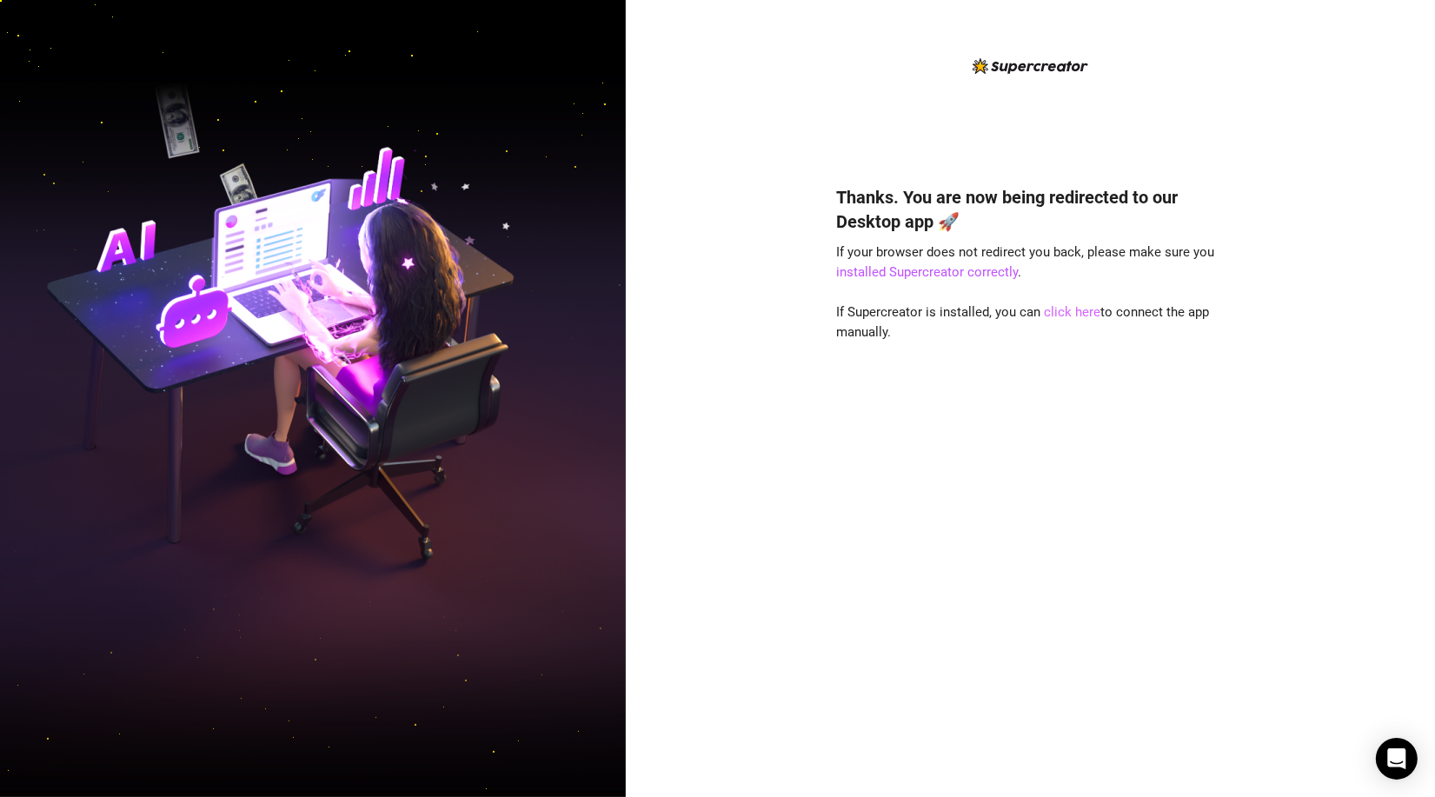
click at [1069, 315] on link "click here" at bounding box center [1073, 312] width 56 height 16
